Goal: Information Seeking & Learning: Find specific fact

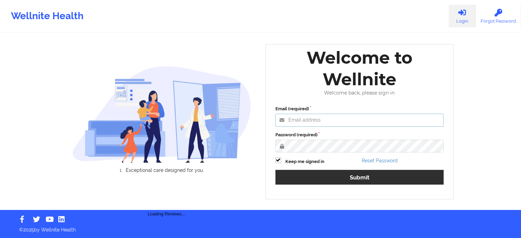
type input "agustina.godoy@wellnite.com"
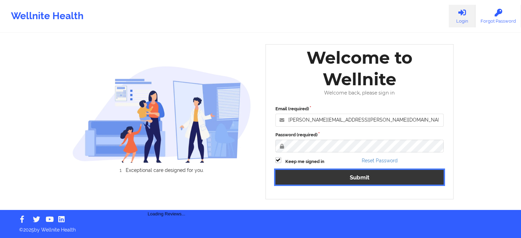
click at [351, 176] on button "Submit" at bounding box center [359, 177] width 169 height 15
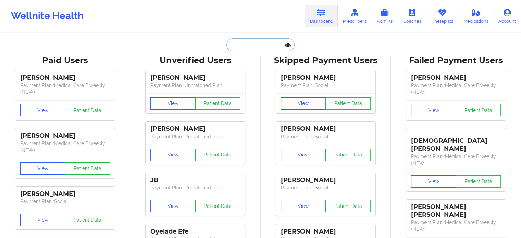
click at [255, 43] on input "text" at bounding box center [260, 44] width 68 height 13
paste input "kylemorales29@icloud.com"
type input "kylemorales29@icloud.com"
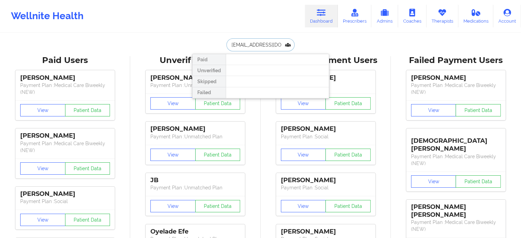
scroll to position [0, 7]
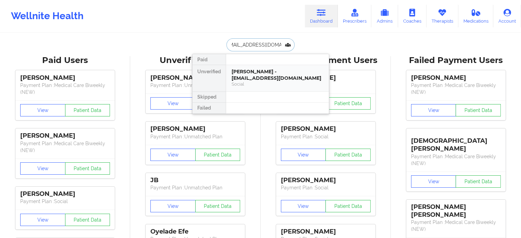
click at [257, 75] on div "Kyle Morales - kylemorales29@icloud.com" at bounding box center [278, 75] width 92 height 13
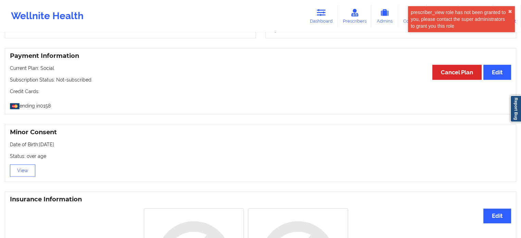
scroll to position [355, 0]
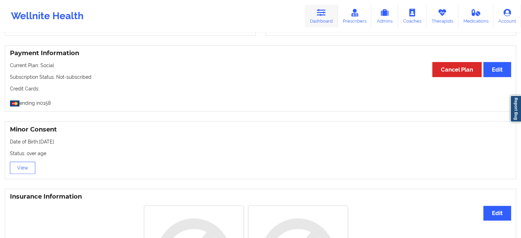
click at [323, 15] on icon at bounding box center [321, 13] width 9 height 8
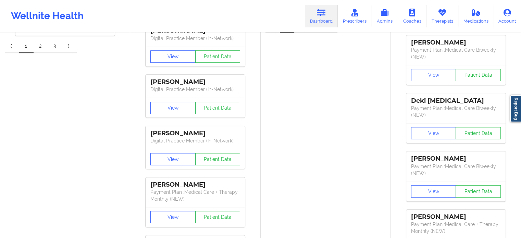
click at [324, 12] on icon at bounding box center [321, 13] width 9 height 8
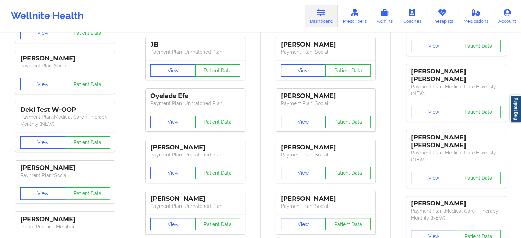
scroll to position [47, 0]
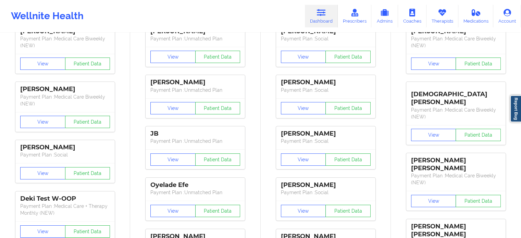
click at [320, 18] on link "Dashboard" at bounding box center [321, 16] width 33 height 23
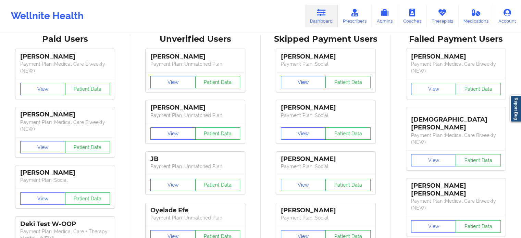
scroll to position [0, 0]
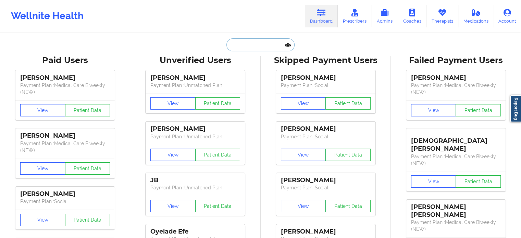
click at [258, 50] on input "text" at bounding box center [260, 44] width 68 height 13
paste input "rosamluisi@gmail.com"
type input "rosamluisi@gmail.com"
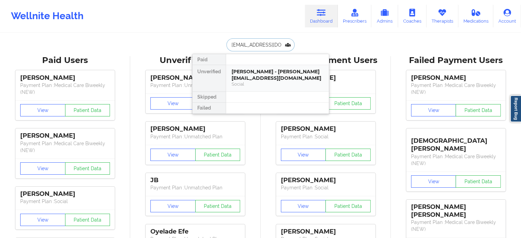
click at [269, 81] on div "Social" at bounding box center [278, 84] width 92 height 6
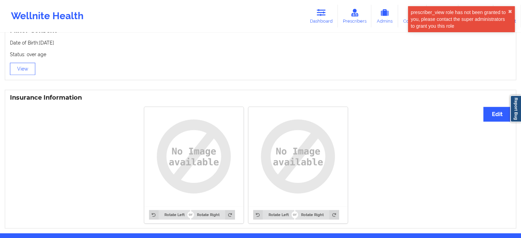
scroll to position [478, 0]
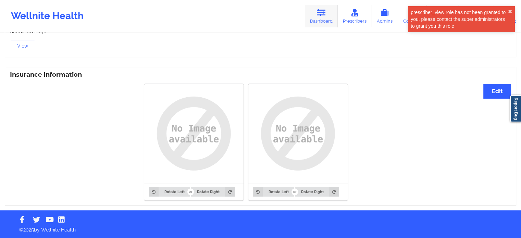
click at [319, 11] on icon at bounding box center [321, 13] width 9 height 8
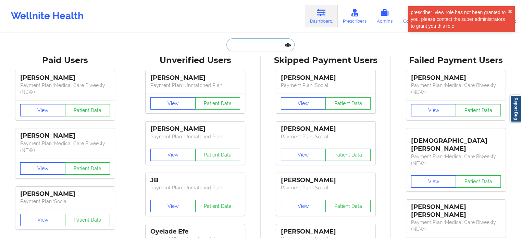
click at [258, 45] on input "text" at bounding box center [260, 44] width 68 height 13
paste input "Briana.gullatt1@gmail.com"
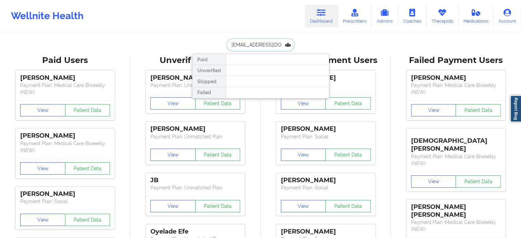
drag, startPoint x: 284, startPoint y: 42, endPoint x: 147, endPoint y: 34, distance: 136.6
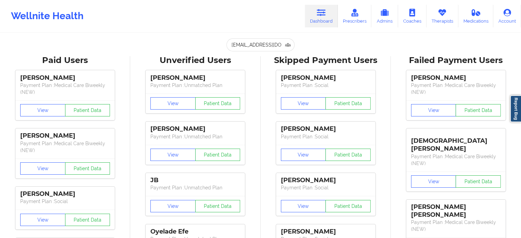
click at [159, 16] on div "Wellnite Health Dashboard Prescribers Admins Coaches Therapists Medications Acc…" at bounding box center [260, 15] width 521 height 27
click at [279, 44] on input "Briana.gullatt1@gmail.com" at bounding box center [260, 44] width 68 height 13
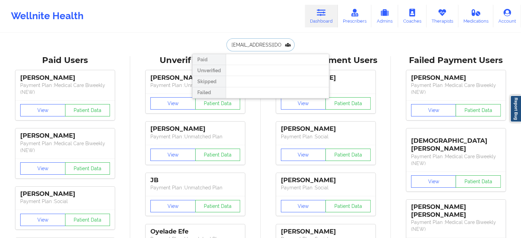
click at [279, 44] on input "Briana.gullatt1@gmail.com" at bounding box center [260, 44] width 68 height 13
paste input "moslopez.3"
type input "moslopez.3@gmail.com"
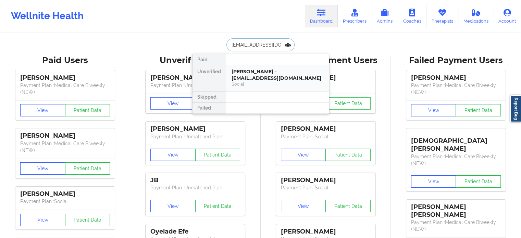
click at [270, 74] on div "Marlena Salas Lopez - moslopez.3@gmail.com" at bounding box center [278, 75] width 92 height 13
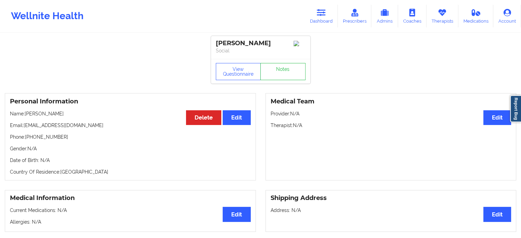
drag, startPoint x: 79, startPoint y: 115, endPoint x: 25, endPoint y: 119, distance: 54.6
click at [25, 117] on p "Name: Marlena Salas Lopez" at bounding box center [130, 113] width 241 height 7
click at [82, 140] on p "Phone: +17864394509" at bounding box center [130, 137] width 241 height 7
click at [232, 120] on button "Edit" at bounding box center [237, 117] width 28 height 15
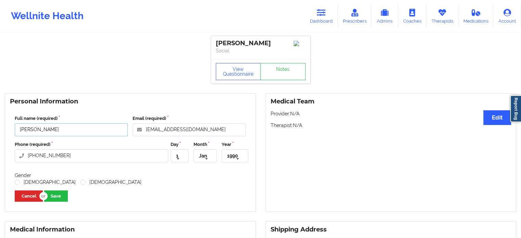
drag, startPoint x: 50, startPoint y: 128, endPoint x: 0, endPoint y: 104, distance: 55.8
click at [0, 123] on div "Personal Information Full name (required) Marlena Salas Lopez Email (required) …" at bounding box center [130, 152] width 261 height 119
type input "v"
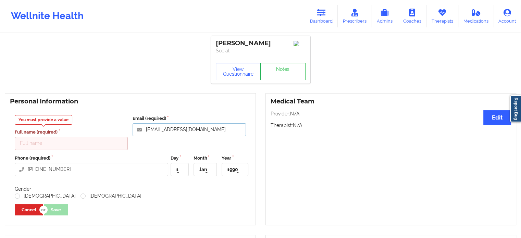
click at [203, 129] on input "moslopez.3@gmail.com" at bounding box center [189, 129] width 113 height 13
click at [27, 213] on button "Cancel" at bounding box center [29, 209] width 28 height 11
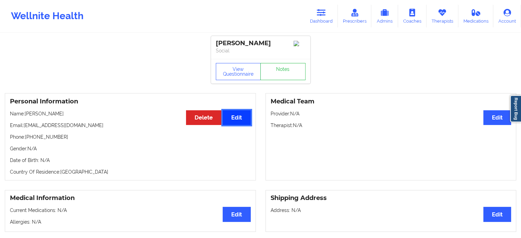
click at [245, 125] on button "Edit" at bounding box center [237, 117] width 28 height 15
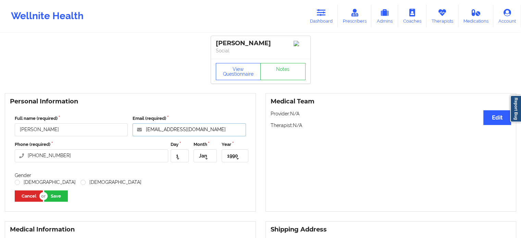
click at [220, 136] on input "moslopez.3@gmail.com" at bounding box center [189, 129] width 113 height 13
type input "[EMAIL_ADDRESS]"
click at [58, 198] on button "Save" at bounding box center [56, 195] width 24 height 11
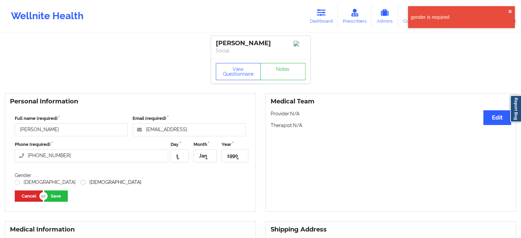
click at [81, 185] on label "[DEMOGRAPHIC_DATA]" at bounding box center [111, 182] width 61 height 6
click at [81, 185] on input "[DEMOGRAPHIC_DATA]" at bounding box center [84, 182] width 6 height 6
radio input "true"
click at [55, 200] on button "Save" at bounding box center [56, 195] width 24 height 11
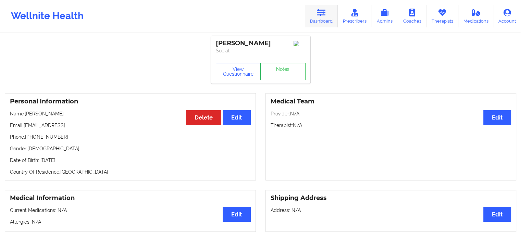
click at [336, 14] on link "Dashboard" at bounding box center [321, 16] width 33 height 23
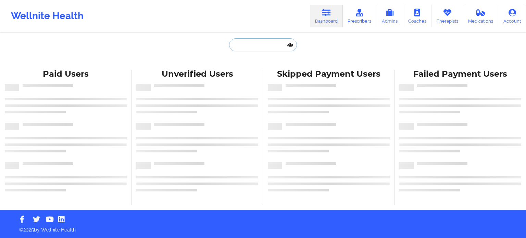
click at [252, 43] on input "text" at bounding box center [263, 44] width 68 height 13
paste input "[PERSON_NAME]"
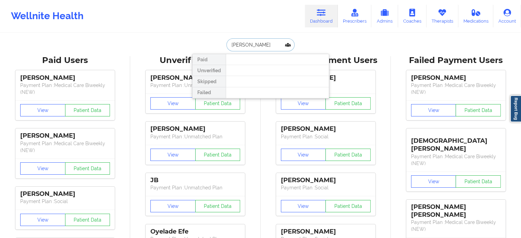
drag, startPoint x: 281, startPoint y: 45, endPoint x: 252, endPoint y: 48, distance: 28.6
click at [252, 48] on input "[PERSON_NAME]" at bounding box center [260, 44] width 68 height 13
type input "[PERSON_NAME]"
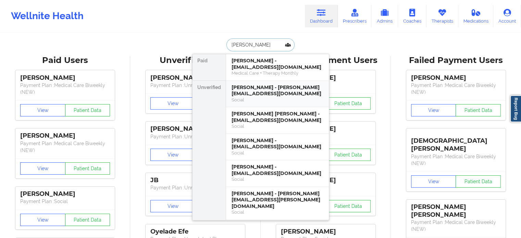
click at [279, 94] on div "[PERSON_NAME] - [PERSON_NAME][EMAIL_ADDRESS][DOMAIN_NAME]" at bounding box center [278, 90] width 92 height 13
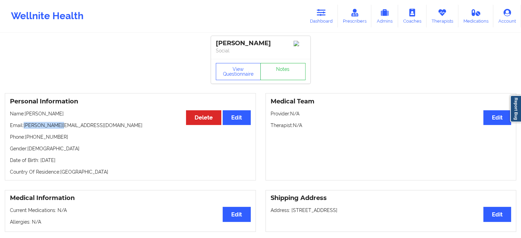
drag, startPoint x: 70, startPoint y: 126, endPoint x: 25, endPoint y: 129, distance: 44.6
click at [25, 129] on p "Email: [PERSON_NAME][EMAIL_ADDRESS][DOMAIN_NAME]" at bounding box center [130, 125] width 241 height 7
copy p "[PERSON_NAME][EMAIL_ADDRESS][DOMAIN_NAME]"
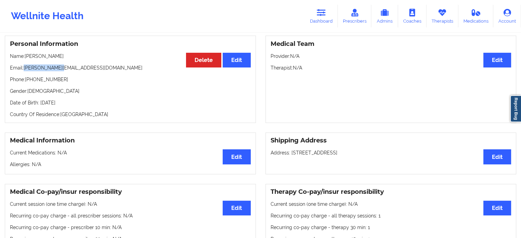
scroll to position [34, 0]
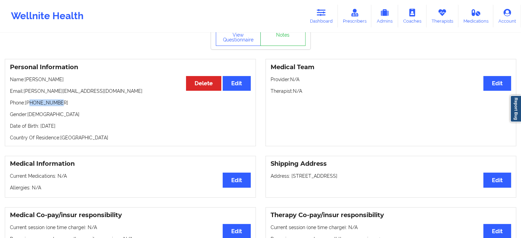
drag, startPoint x: 55, startPoint y: 107, endPoint x: 31, endPoint y: 106, distance: 24.0
click at [31, 106] on p "Phone: [PHONE_NUMBER]" at bounding box center [130, 102] width 241 height 7
click at [56, 106] on p "Phone: [PHONE_NUMBER]" at bounding box center [130, 102] width 241 height 7
drag, startPoint x: 57, startPoint y: 105, endPoint x: 26, endPoint y: 104, distance: 31.2
click at [26, 104] on p "Phone: [PHONE_NUMBER]" at bounding box center [130, 102] width 241 height 7
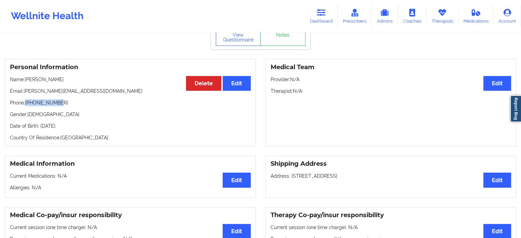
copy p "[PHONE_NUMBER]"
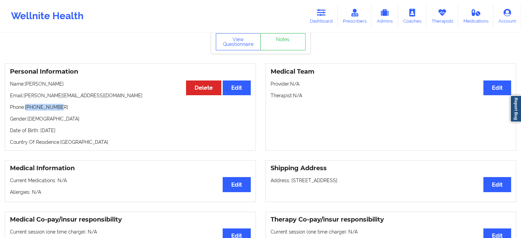
scroll to position [0, 0]
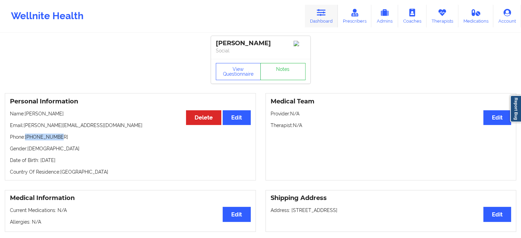
click at [321, 13] on icon at bounding box center [321, 13] width 9 height 8
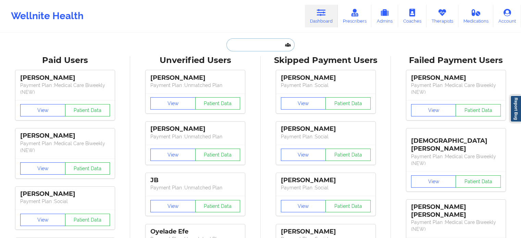
click at [262, 40] on input "text" at bounding box center [260, 44] width 68 height 13
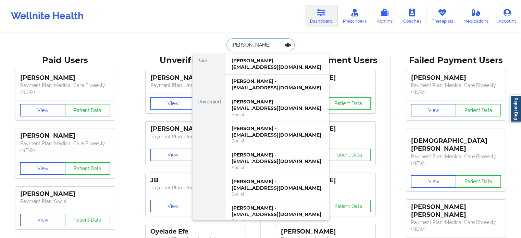
type input "[PERSON_NAME] sa"
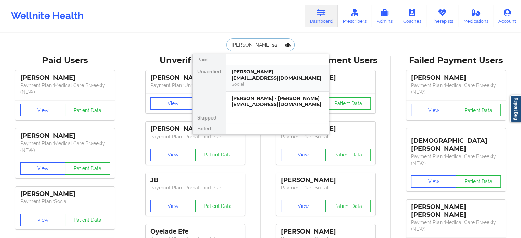
click at [269, 74] on div "[PERSON_NAME] - [EMAIL_ADDRESS][DOMAIN_NAME]" at bounding box center [278, 75] width 92 height 13
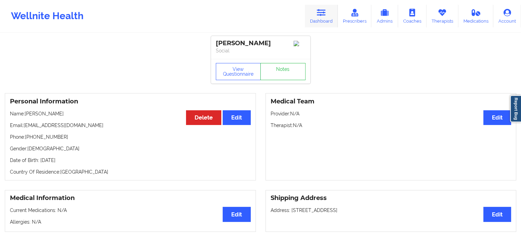
click at [320, 9] on icon at bounding box center [321, 13] width 9 height 8
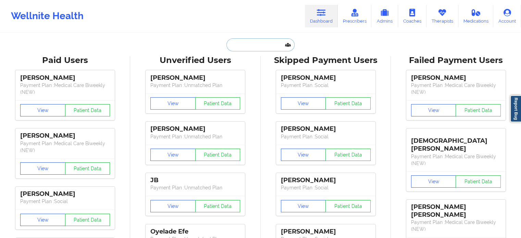
click at [252, 47] on input "text" at bounding box center [260, 44] width 68 height 13
paste input "[PERSON_NAME][EMAIL_ADDRESS][PERSON_NAME][DOMAIN_NAME]"
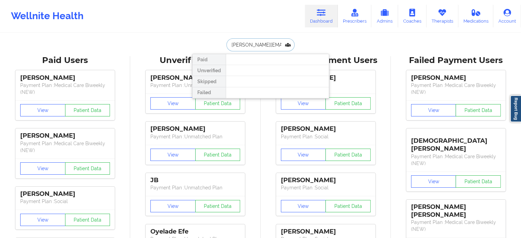
drag, startPoint x: 280, startPoint y: 44, endPoint x: 152, endPoint y: 39, distance: 127.9
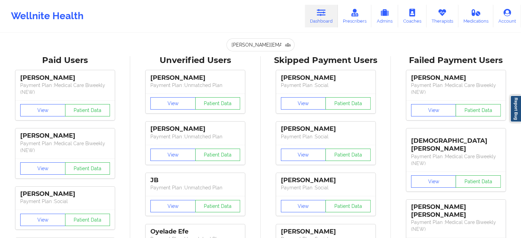
click at [262, 44] on input "[PERSON_NAME][EMAIL_ADDRESS][PERSON_NAME][DOMAIN_NAME]" at bounding box center [260, 44] width 68 height 13
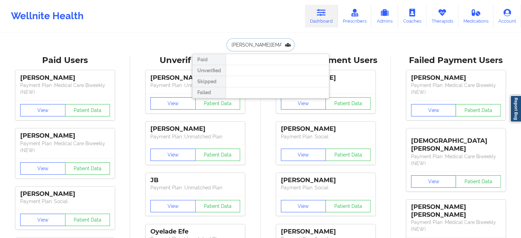
click at [262, 44] on input "[PERSON_NAME][EMAIL_ADDRESS][PERSON_NAME][DOMAIN_NAME]" at bounding box center [260, 44] width 68 height 13
paste input "[EMAIL_ADDRESS][DOMAIN_NAME]"
type input "[EMAIL_ADDRESS][DOMAIN_NAME]"
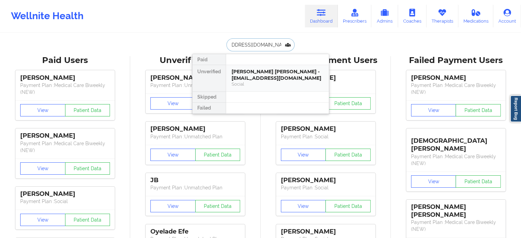
click at [271, 69] on div "[PERSON_NAME] [PERSON_NAME] - [EMAIL_ADDRESS][DOMAIN_NAME]" at bounding box center [278, 75] width 92 height 13
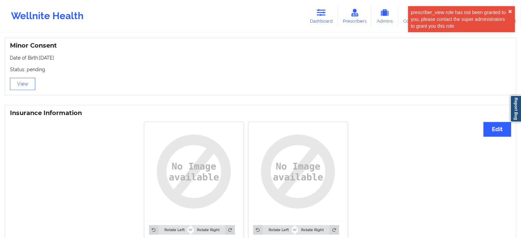
scroll to position [445, 0]
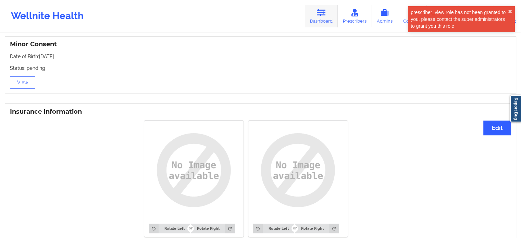
click at [324, 14] on icon at bounding box center [321, 13] width 9 height 8
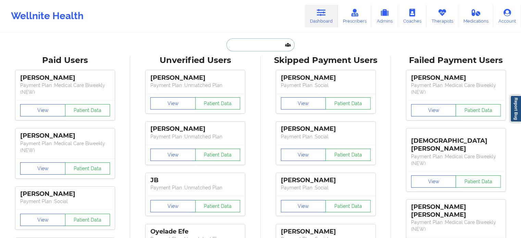
click at [253, 42] on input "text" at bounding box center [260, 44] width 68 height 13
paste input "[EMAIL_ADDRESS][DOMAIN_NAME]"
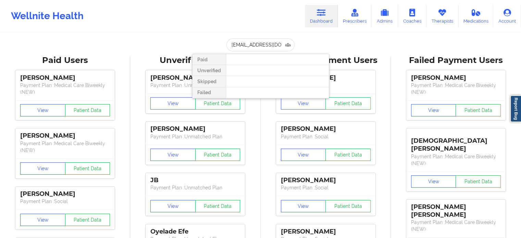
click at [318, 17] on link "Dashboard" at bounding box center [321, 16] width 33 height 23
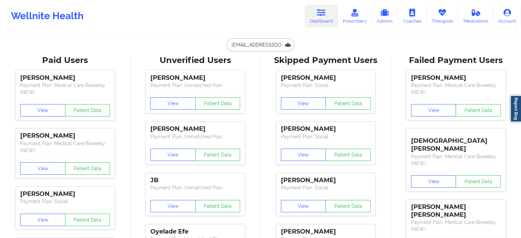
click at [254, 46] on input "[EMAIL_ADDRESS][DOMAIN_NAME]" at bounding box center [260, 44] width 68 height 13
click at [253, 45] on input "[EMAIL_ADDRESS][DOMAIN_NAME]" at bounding box center [260, 44] width 68 height 13
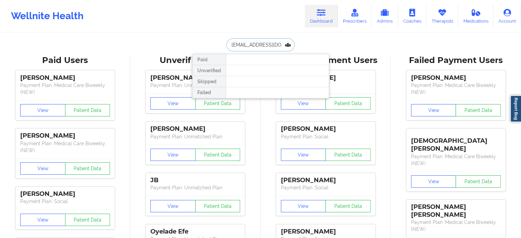
click at [253, 45] on input "[EMAIL_ADDRESS][DOMAIN_NAME]" at bounding box center [260, 44] width 68 height 13
paste input "[PERSON_NAME]"
drag, startPoint x: 273, startPoint y: 44, endPoint x: 249, endPoint y: 45, distance: 23.6
click at [249, 45] on input "[PERSON_NAME]" at bounding box center [260, 44] width 68 height 13
type input "J"
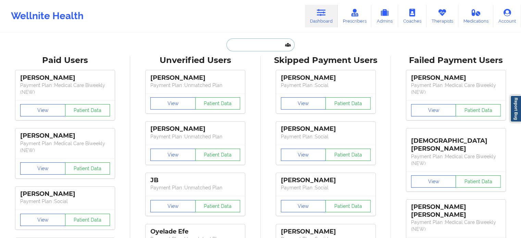
paste input "[PERSON_NAME]"
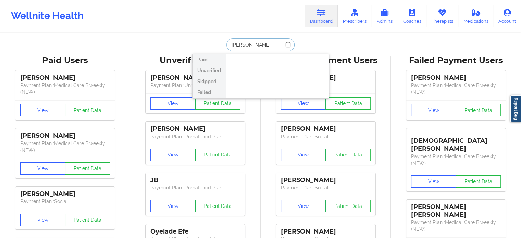
type input "J"
type input "[PERSON_NAME]"
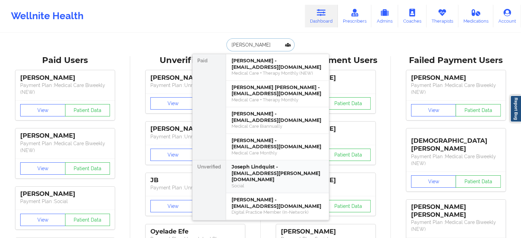
click at [244, 169] on div "Joseph Lindquist - [EMAIL_ADDRESS][PERSON_NAME][DOMAIN_NAME]" at bounding box center [278, 173] width 92 height 19
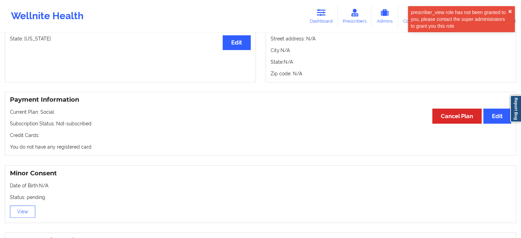
scroll to position [377, 0]
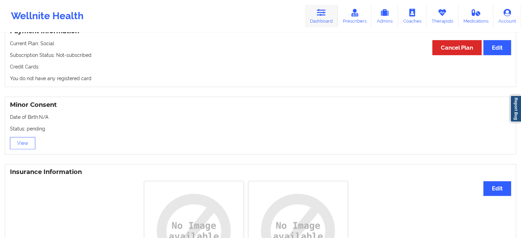
click at [326, 7] on link "Dashboard" at bounding box center [321, 16] width 33 height 23
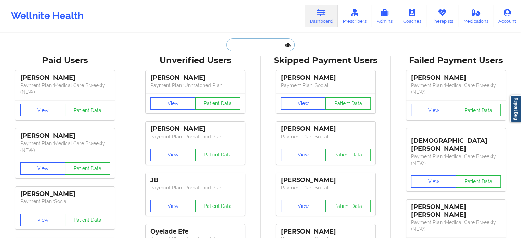
click at [253, 46] on input "text" at bounding box center [260, 44] width 68 height 13
paste input "[PERSON_NAME]"
type input "[PERSON_NAME]"
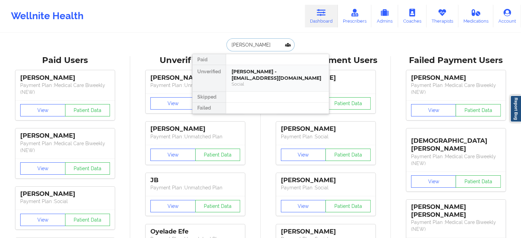
click at [262, 79] on div "[PERSON_NAME] - [EMAIL_ADDRESS][DOMAIN_NAME]" at bounding box center [278, 75] width 92 height 13
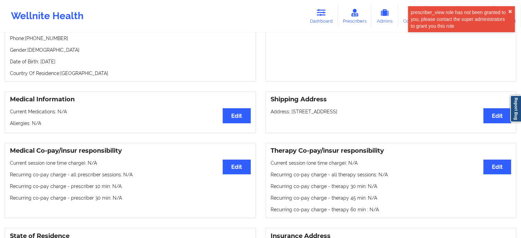
scroll to position [34, 0]
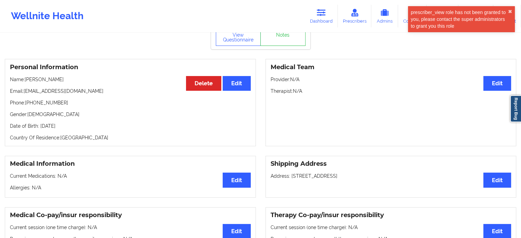
drag, startPoint x: 104, startPoint y: 92, endPoint x: 25, endPoint y: 94, distance: 79.1
click at [25, 94] on p "Email: [EMAIL_ADDRESS][DOMAIN_NAME]" at bounding box center [130, 91] width 241 height 7
copy p "[EMAIL_ADDRESS][DOMAIN_NAME]"
click at [323, 20] on link "Dashboard" at bounding box center [321, 16] width 33 height 23
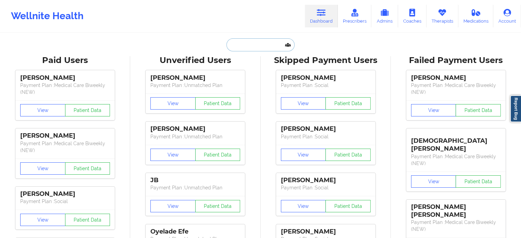
click at [267, 44] on input "text" at bounding box center [260, 44] width 68 height 13
paste input "[EMAIL_ADDRESS][DOMAIN_NAME]"
type input "[EMAIL_ADDRESS][DOMAIN_NAME]"
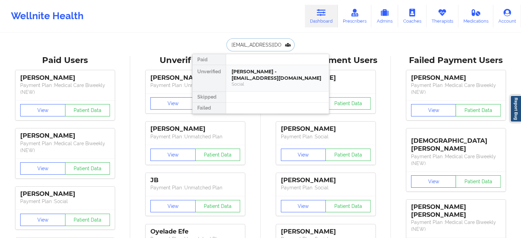
click at [258, 81] on div "Social" at bounding box center [278, 84] width 92 height 6
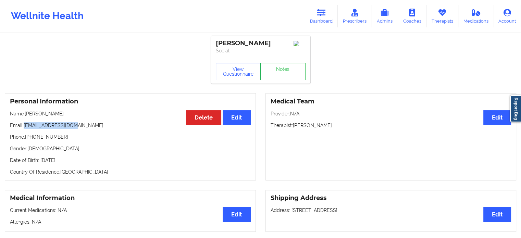
drag, startPoint x: 75, startPoint y: 127, endPoint x: 25, endPoint y: 129, distance: 50.7
click at [25, 129] on p "Email: [EMAIL_ADDRESS][DOMAIN_NAME]" at bounding box center [130, 125] width 241 height 7
copy p "[EMAIL_ADDRESS][DOMAIN_NAME]"
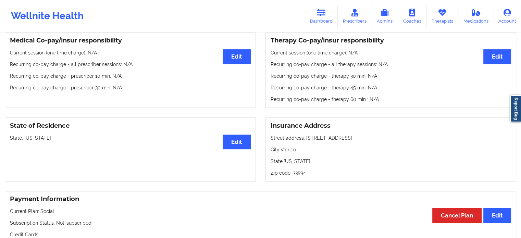
scroll to position [274, 0]
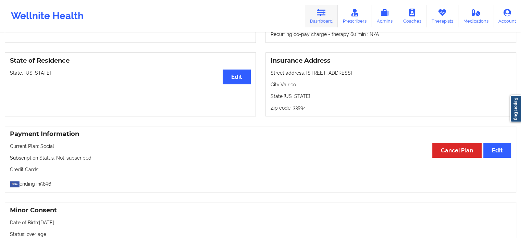
click at [322, 15] on icon at bounding box center [321, 13] width 9 height 8
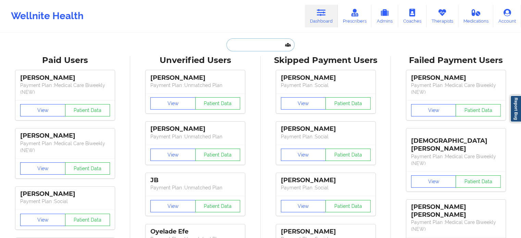
click at [240, 42] on input "text" at bounding box center [260, 44] width 68 height 13
paste input "[PERSON_NAME]"
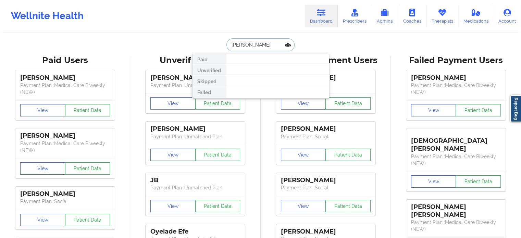
type input "[PERSON_NAME]"
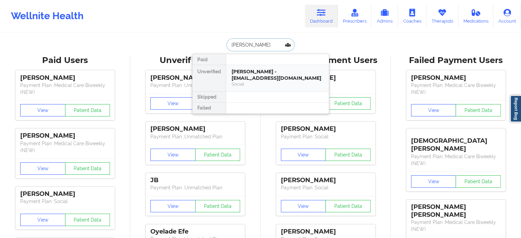
click at [253, 72] on div "[PERSON_NAME] - [EMAIL_ADDRESS][DOMAIN_NAME]" at bounding box center [278, 75] width 92 height 13
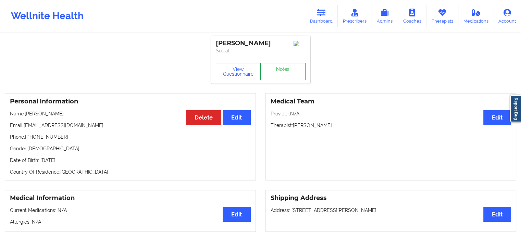
click at [280, 67] on link "Notes" at bounding box center [282, 71] width 45 height 17
